Goal: Task Accomplishment & Management: Manage account settings

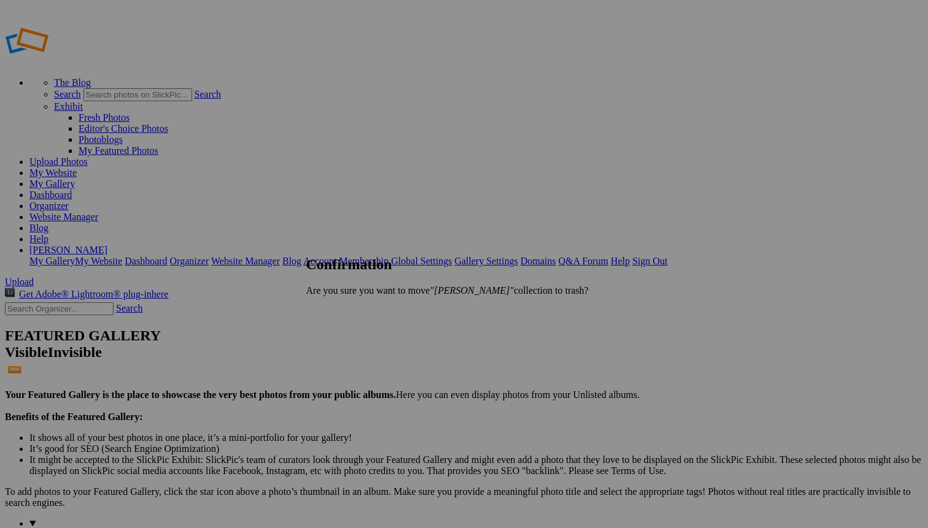
click at [347, 311] on span "Yes" at bounding box center [340, 311] width 14 height 10
click at [48, 223] on link "Blog" at bounding box center [38, 228] width 19 height 10
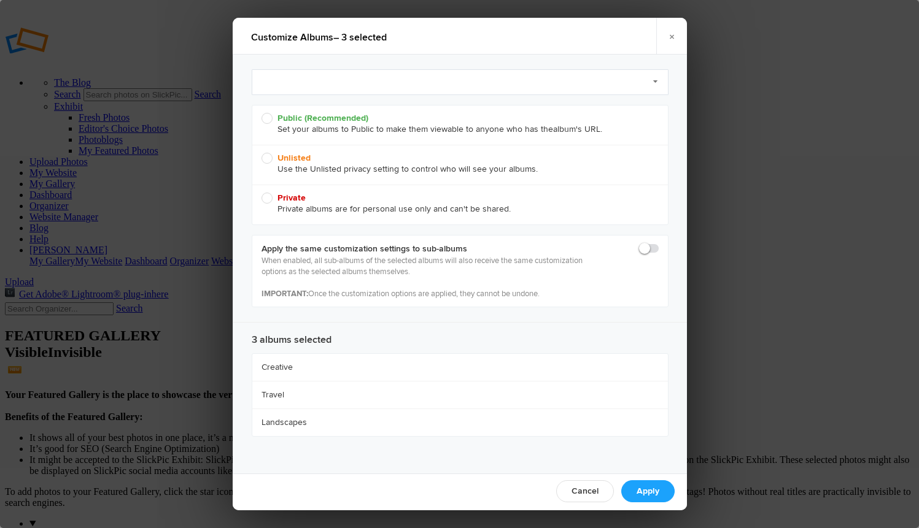
radio input "true"
click at [659, 243] on span at bounding box center [659, 243] width 0 height 0
click at [658, 243] on input "checkbox" at bounding box center [658, 242] width 1 height 1
checkbox input "true"
click at [268, 117] on span "Public (Recommended) Set your albums to Public to make them viewable to anyone …" at bounding box center [456, 124] width 391 height 22
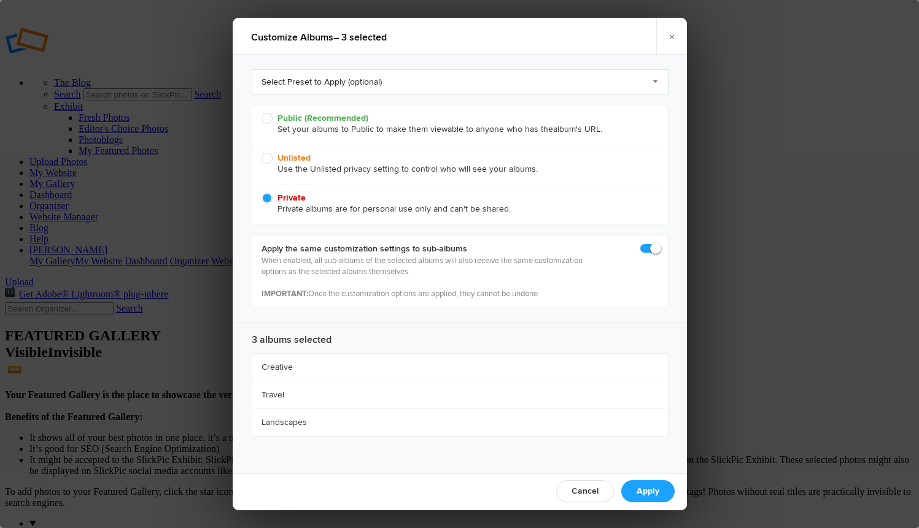
click at [261, 113] on input "Public (Recommended) Set your albums to Public to make them viewable to anyone …" at bounding box center [261, 112] width 1 height 1
radio input "true"
click at [637, 484] on link "Apply" at bounding box center [647, 492] width 53 height 22
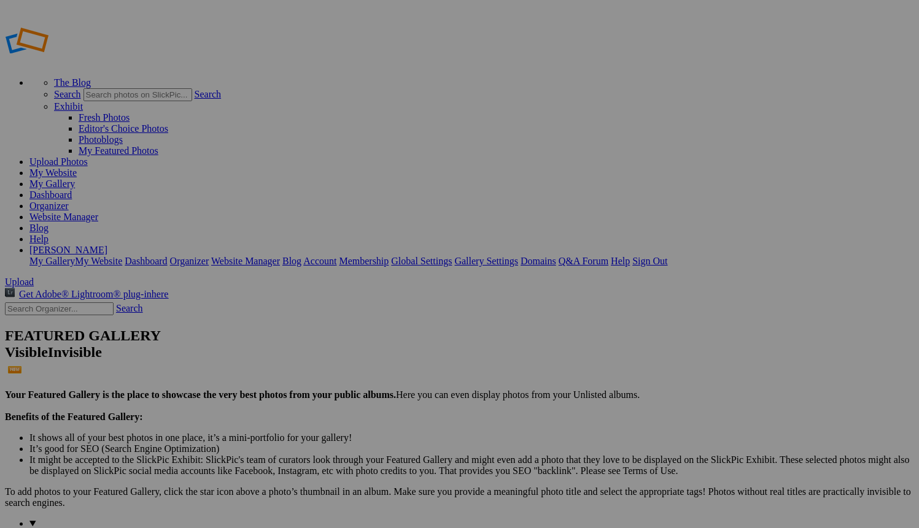
click at [75, 179] on link "My Gallery" at bounding box center [51, 184] width 45 height 10
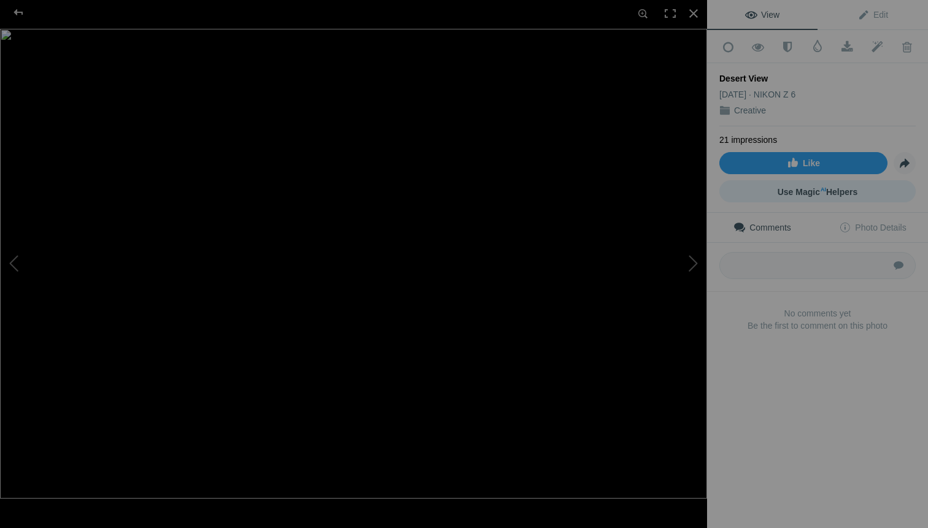
click at [845, 187] on span "Use Magic AI Helpers" at bounding box center [818, 192] width 80 height 10
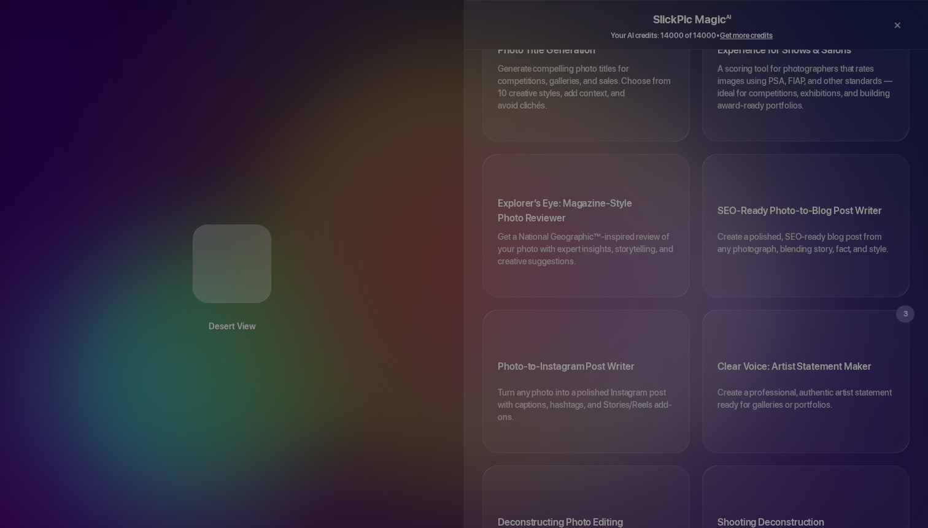
scroll to position [182, 0]
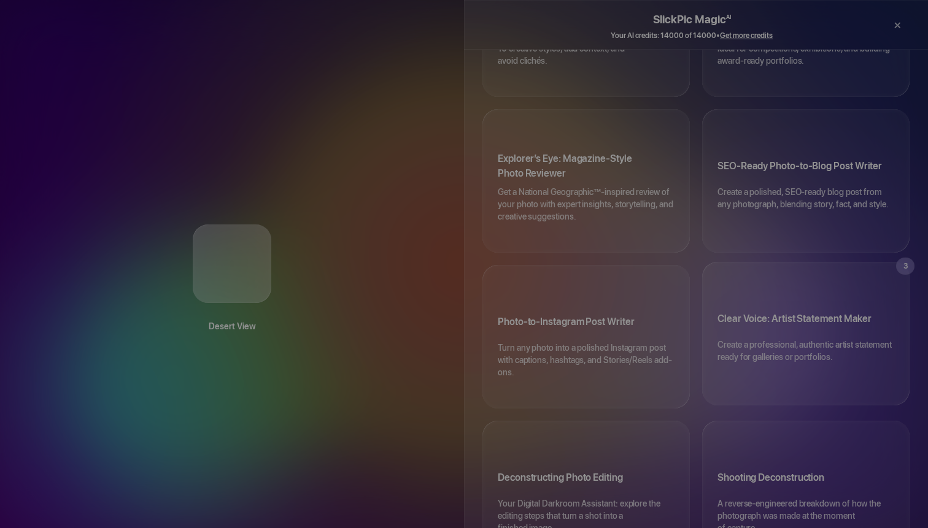
click at [793, 339] on p "Create a professional, authentic artist statement ready for galleries or portfo…" at bounding box center [805, 357] width 177 height 37
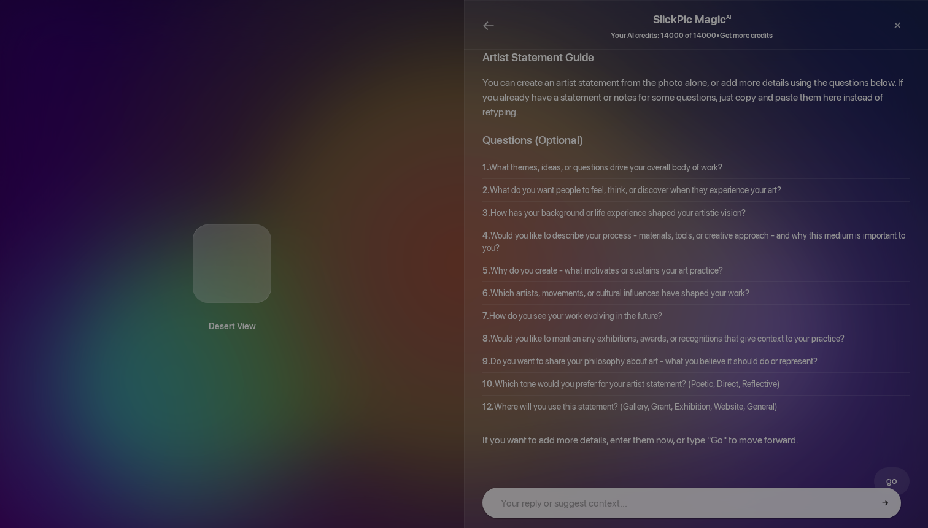
scroll to position [0, 0]
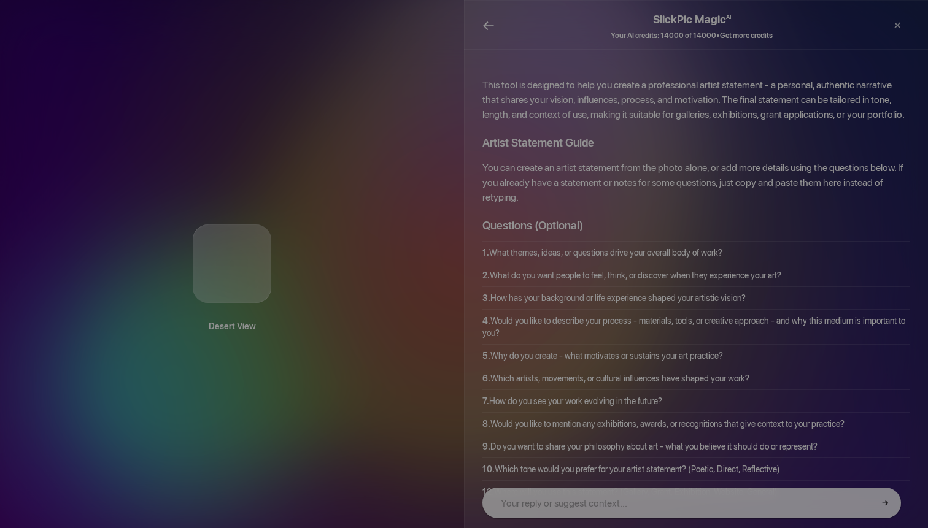
click at [487, 26] on span "←" at bounding box center [488, 26] width 12 height 18
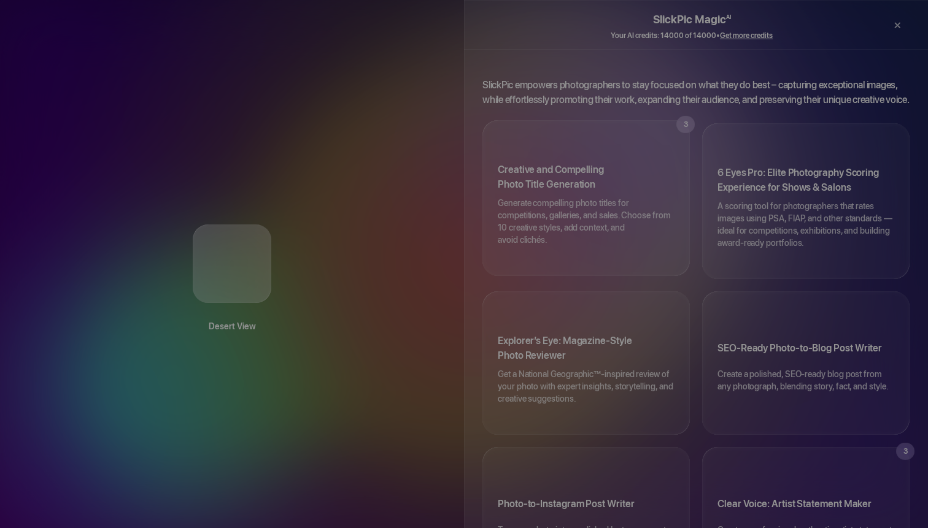
click at [619, 213] on p "Generate compelling photo titles for competitions, galleries, and sales. Choose…" at bounding box center [586, 227] width 177 height 61
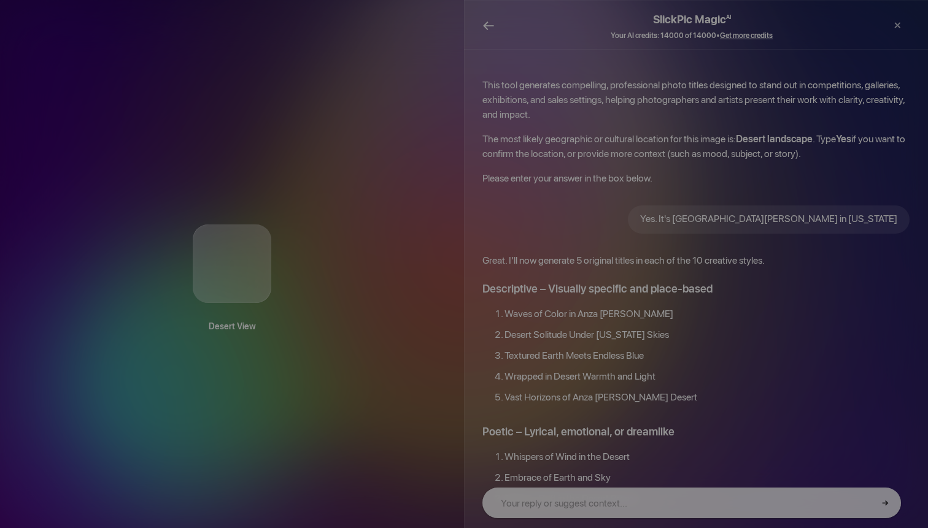
click at [489, 25] on span "←" at bounding box center [488, 26] width 12 height 18
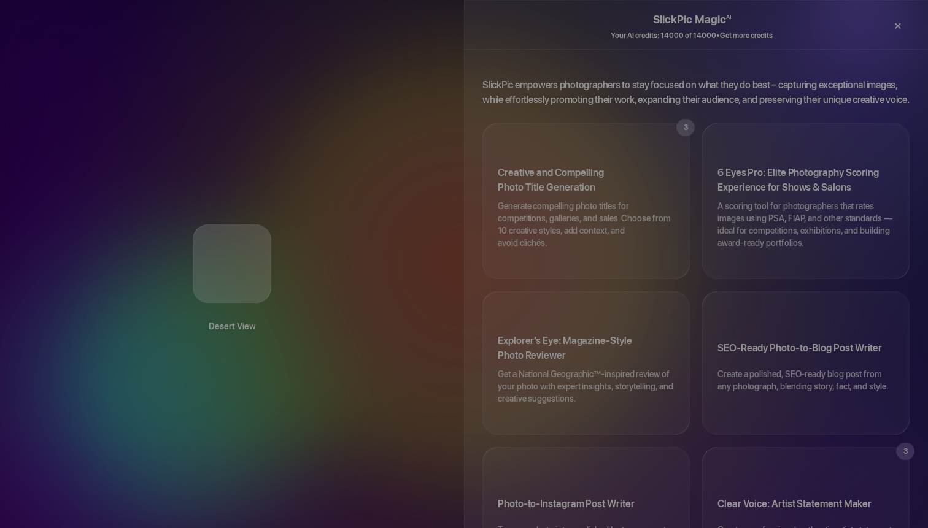
click at [897, 25] on div "×" at bounding box center [897, 26] width 37 height 25
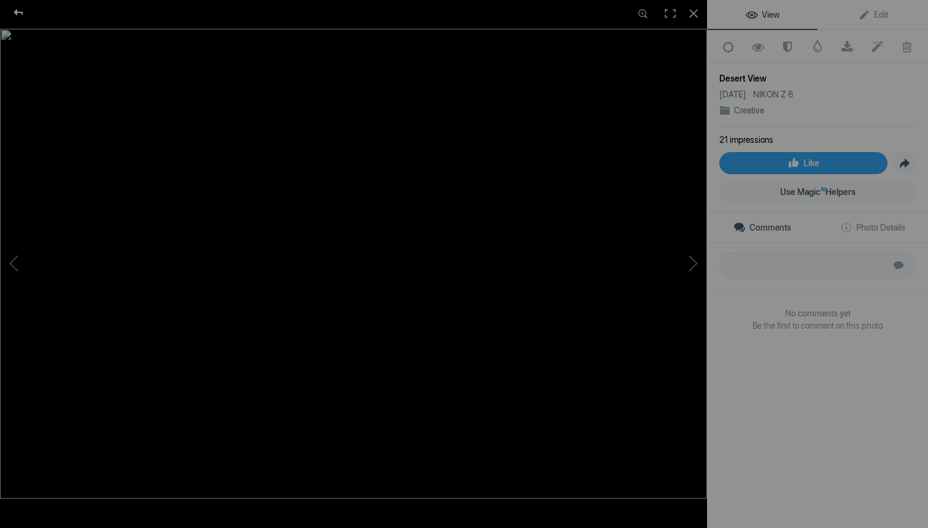
click at [17, 12] on div at bounding box center [18, 12] width 44 height 25
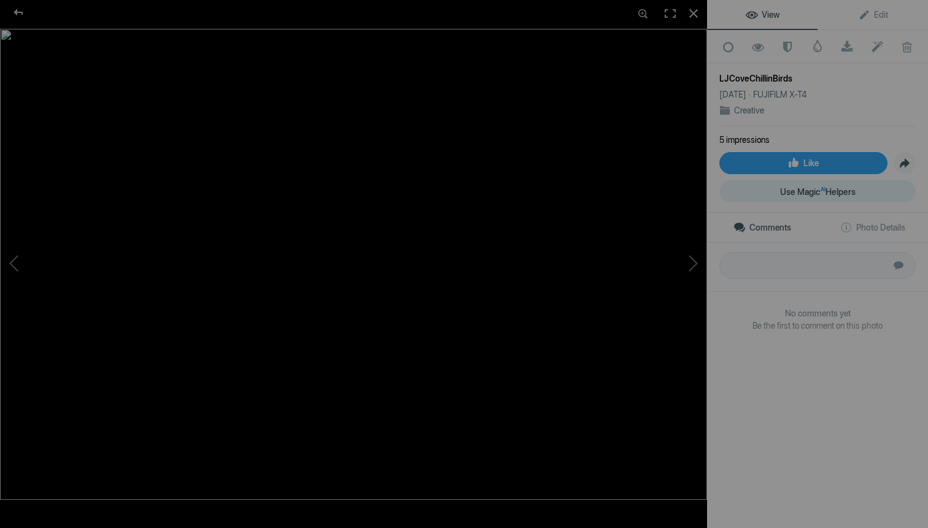
click at [846, 187] on span "Use Magic AI Helpers" at bounding box center [817, 192] width 75 height 10
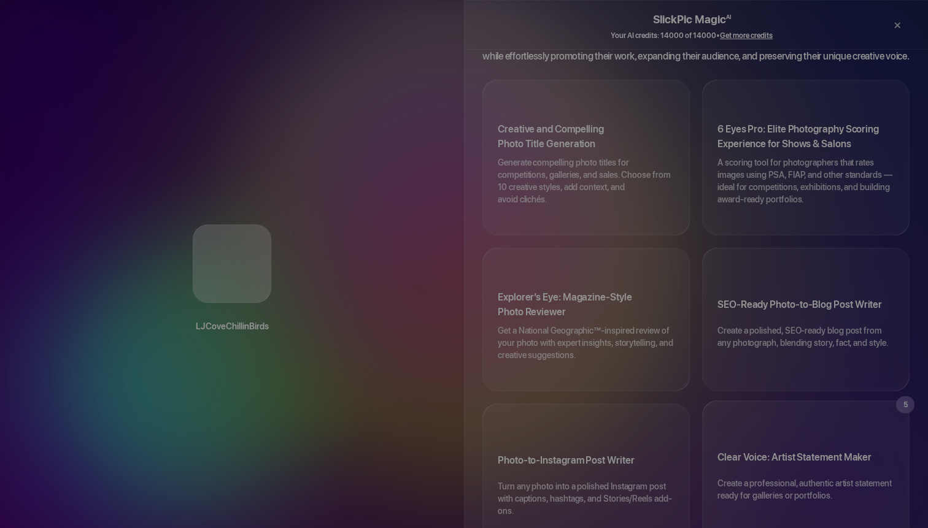
scroll to position [50, 0]
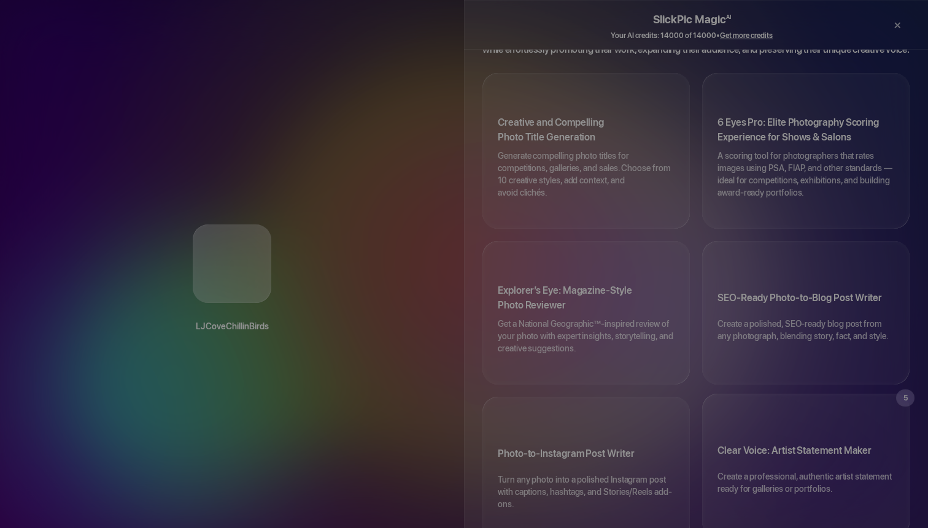
click at [809, 436] on h3 "Clear Voice: Artist Statement Maker" at bounding box center [805, 453] width 177 height 34
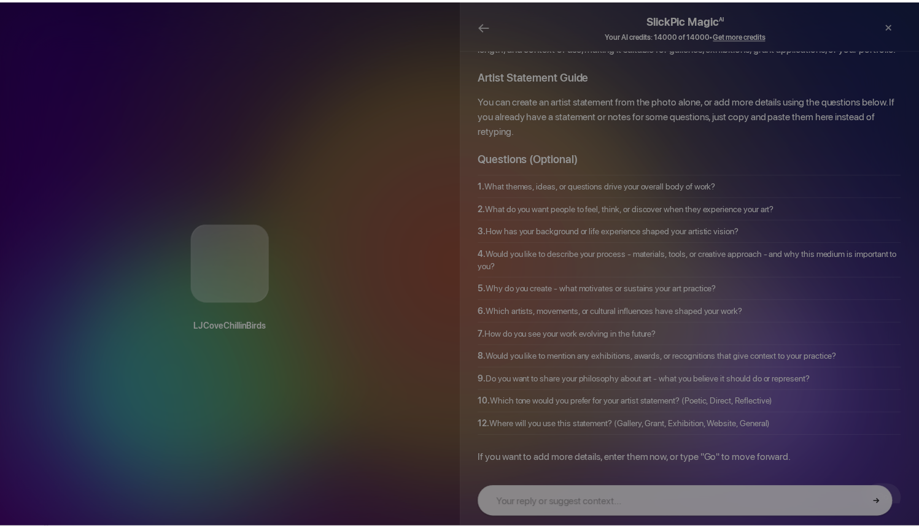
scroll to position [0, 0]
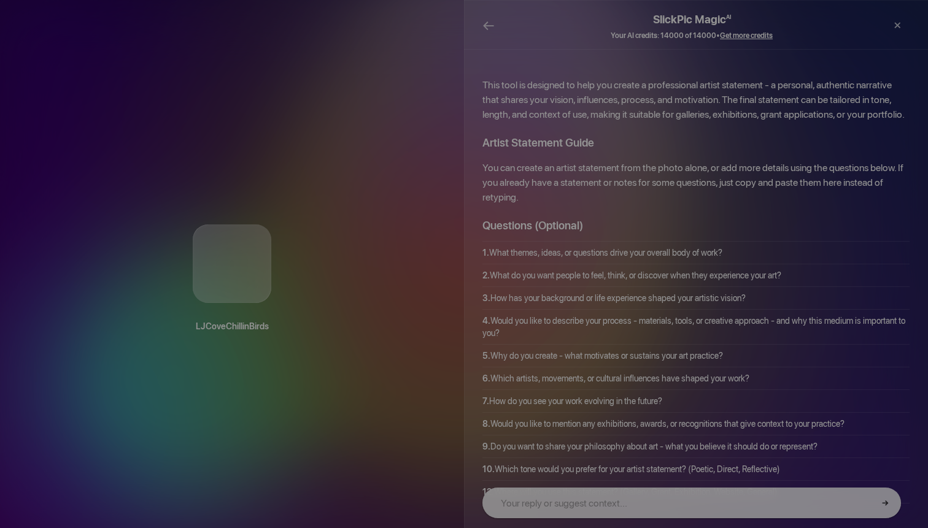
click at [491, 29] on span "←" at bounding box center [488, 26] width 12 height 18
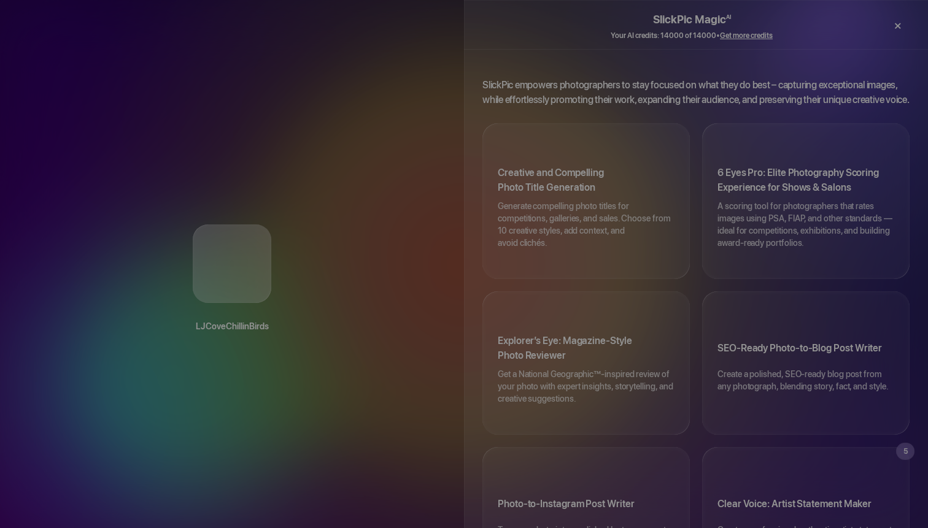
click at [894, 27] on div "×" at bounding box center [897, 26] width 37 height 25
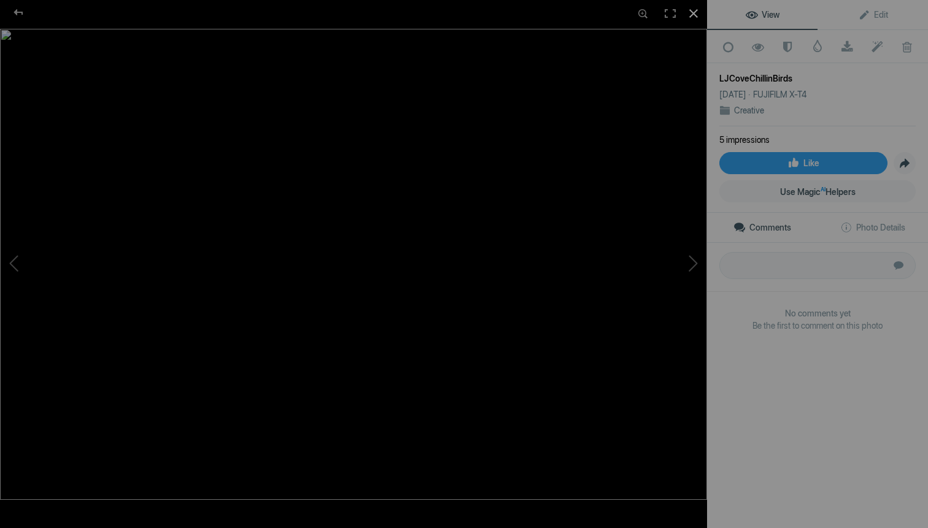
click at [692, 11] on div at bounding box center [693, 13] width 27 height 27
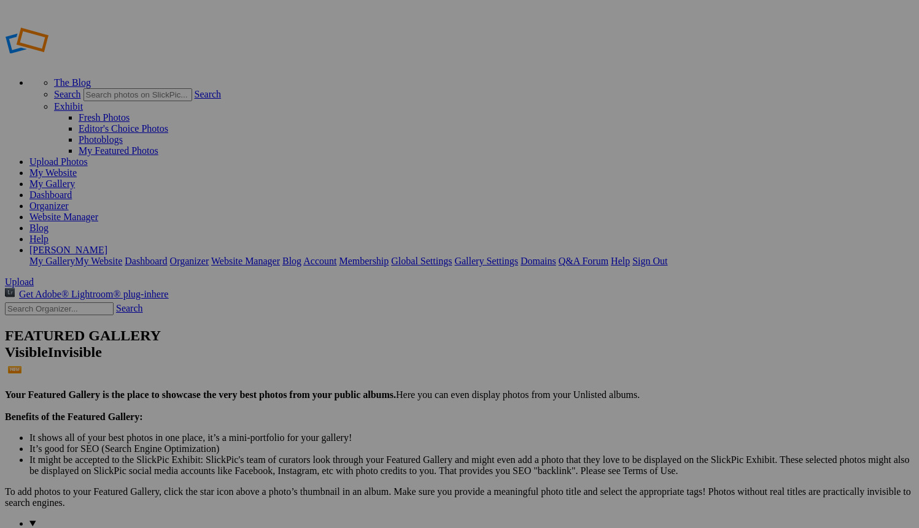
click at [98, 212] on link "Website Manager" at bounding box center [63, 217] width 69 height 10
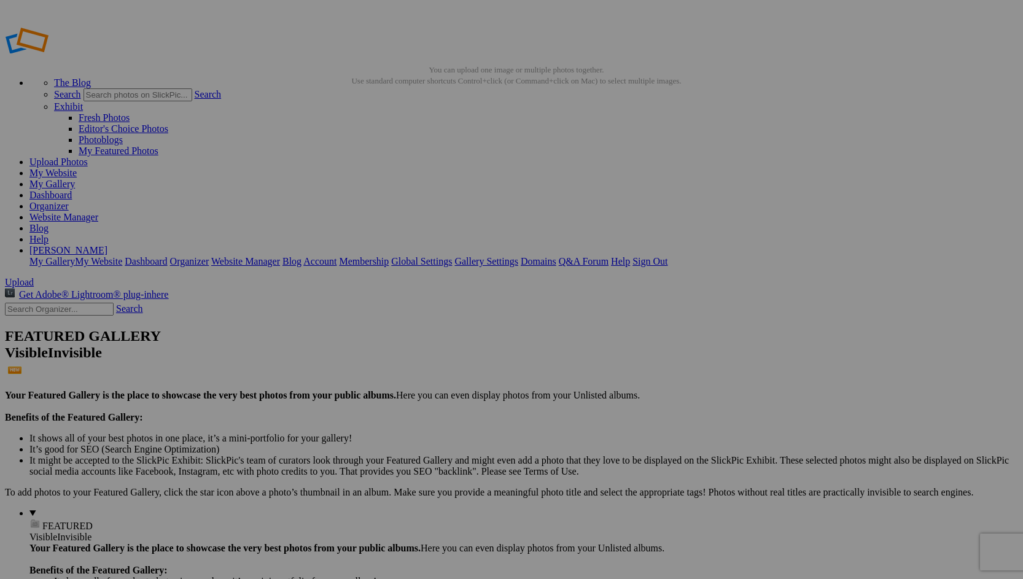
click at [430, 371] on span "Yes" at bounding box center [423, 370] width 14 height 10
